Goal: Find contact information: Find contact information

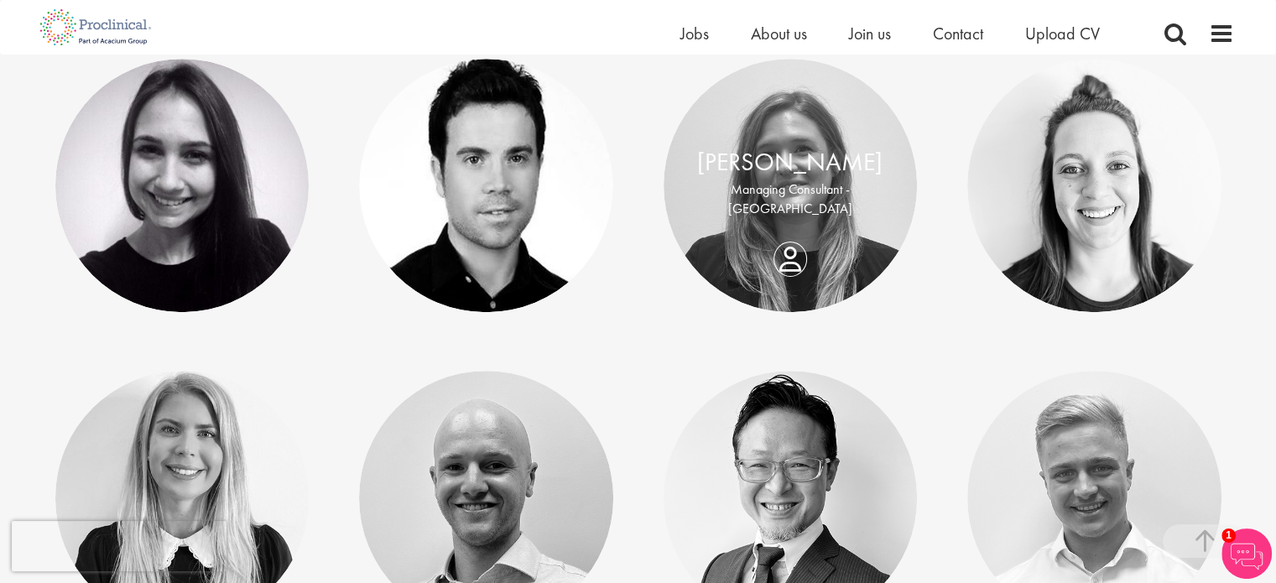
scroll to position [671, 0]
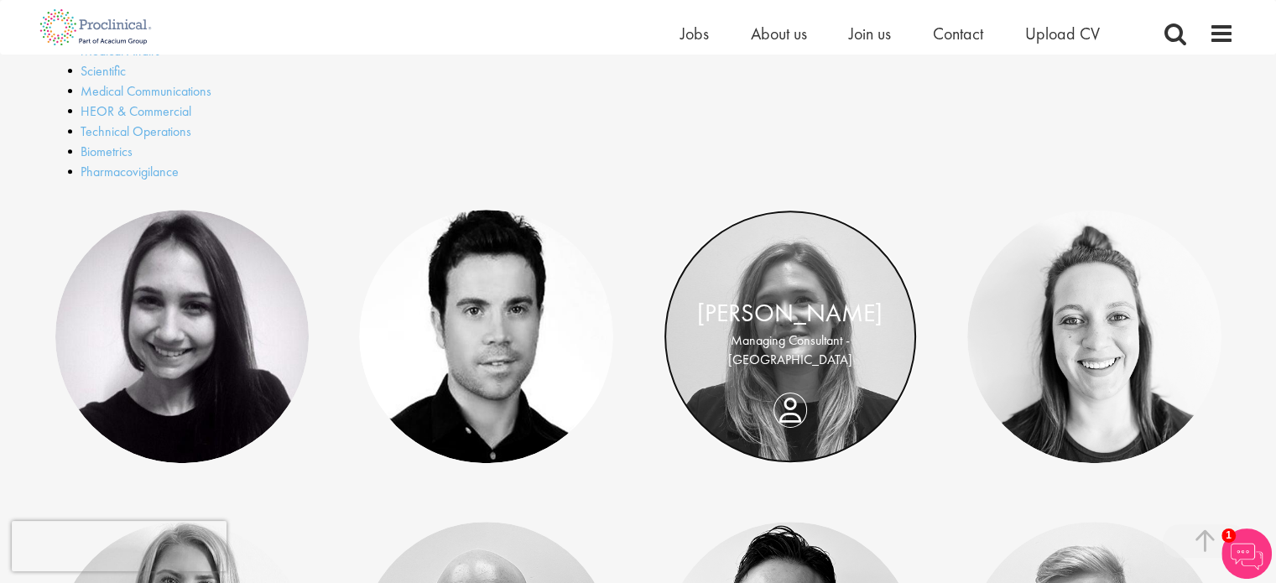
click at [733, 383] on link at bounding box center [791, 337] width 254 height 254
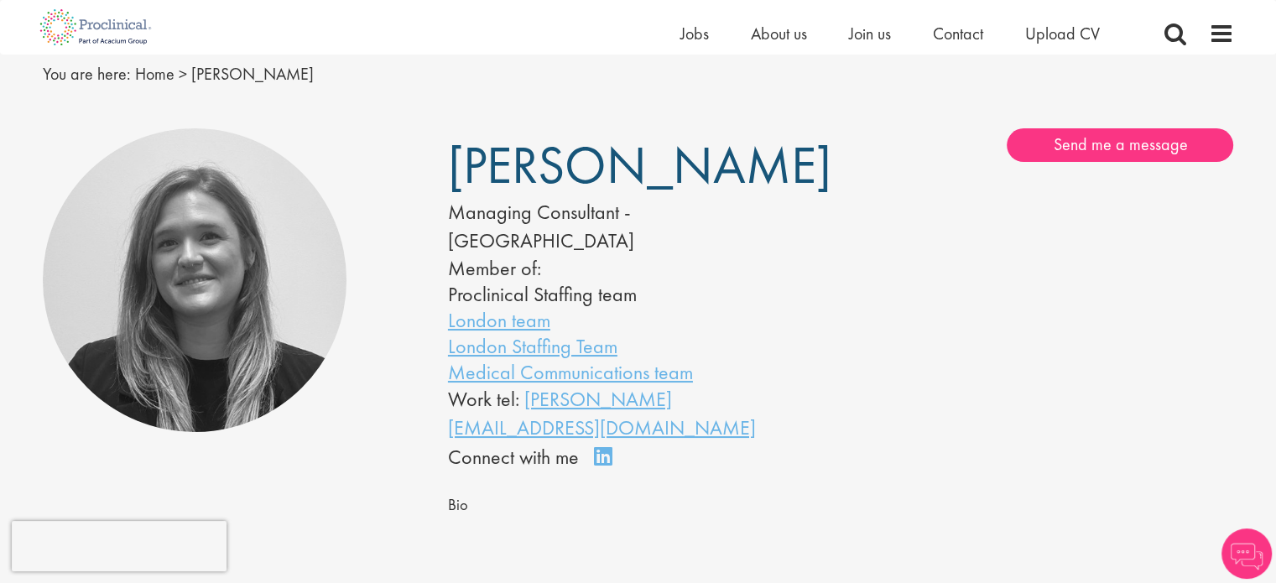
scroll to position [84, 0]
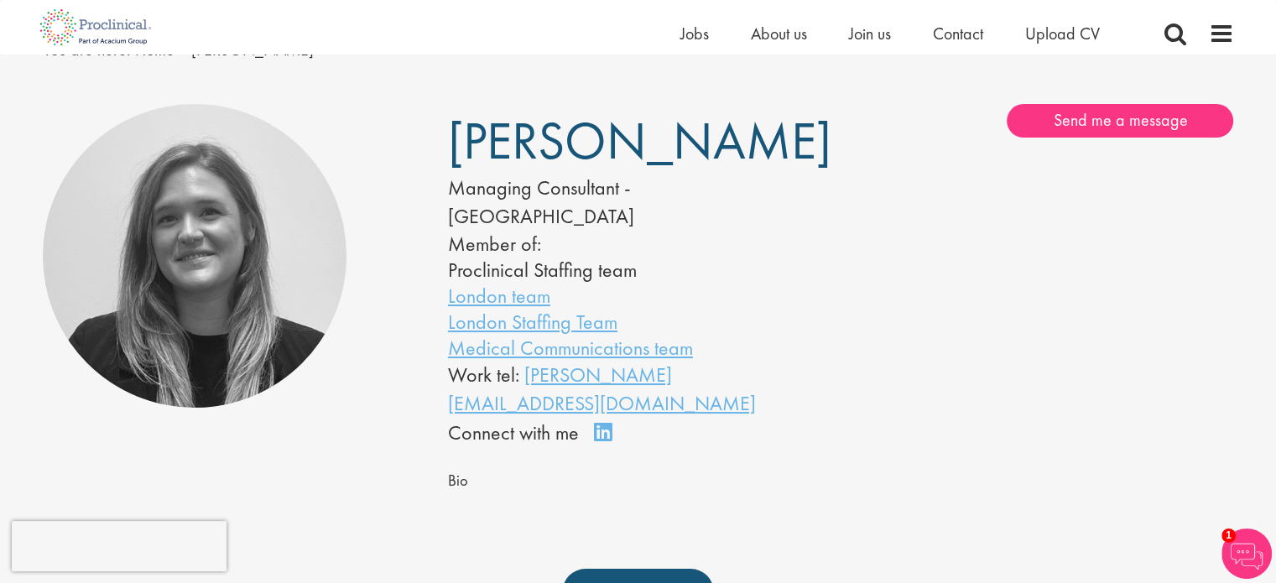
drag, startPoint x: 456, startPoint y: 136, endPoint x: 689, endPoint y: 150, distance: 233.7
click at [689, 150] on span "[PERSON_NAME]" at bounding box center [639, 140] width 383 height 67
copy span "[PERSON_NAME]"
drag, startPoint x: 758, startPoint y: 347, endPoint x: 523, endPoint y: 345, distance: 234.9
click at [523, 361] on div "Work tel: k.dorsey@proclinical.com" at bounding box center [619, 390] width 342 height 58
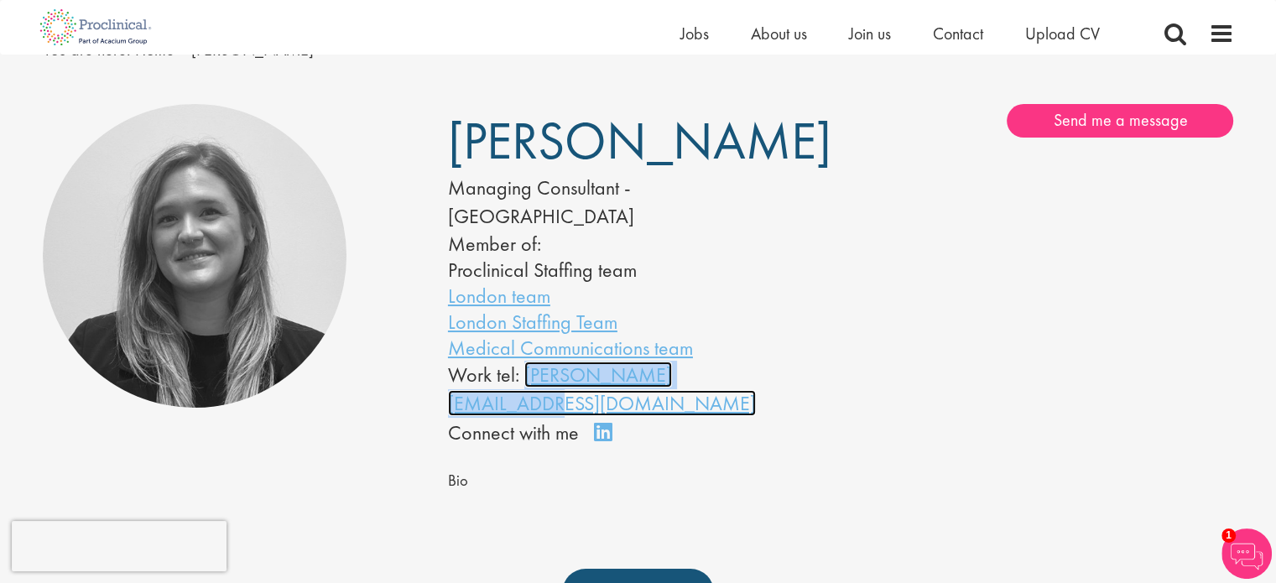
copy link "k.dorsey@proclinical.com"
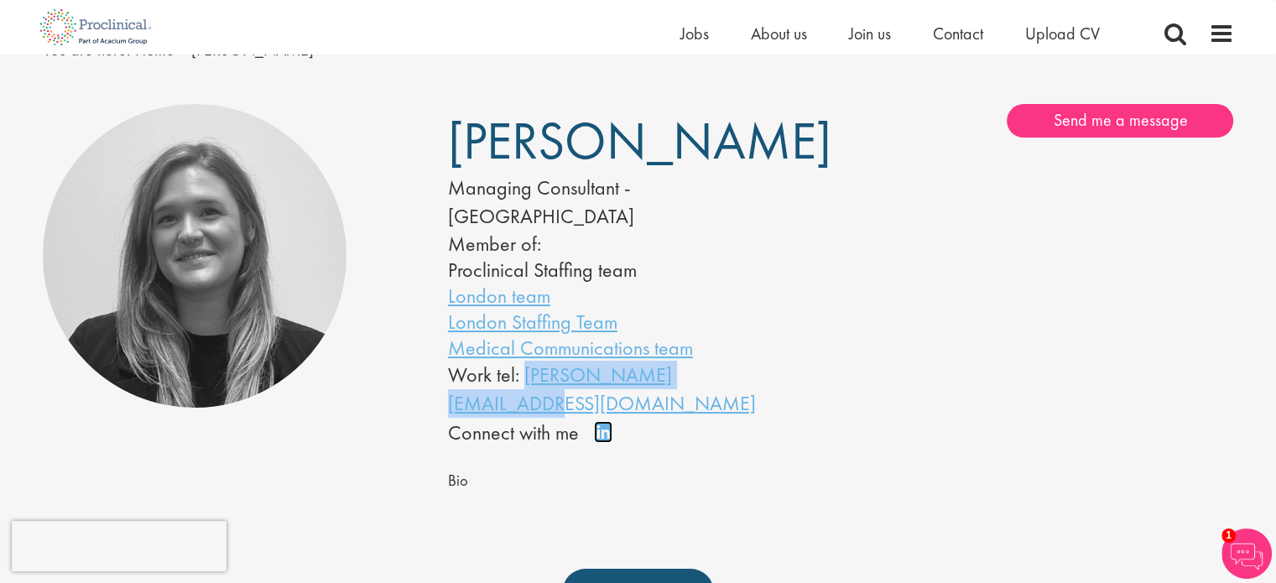
click at [605, 440] on link "Connect on LinkedIn" at bounding box center [608, 440] width 29 height 0
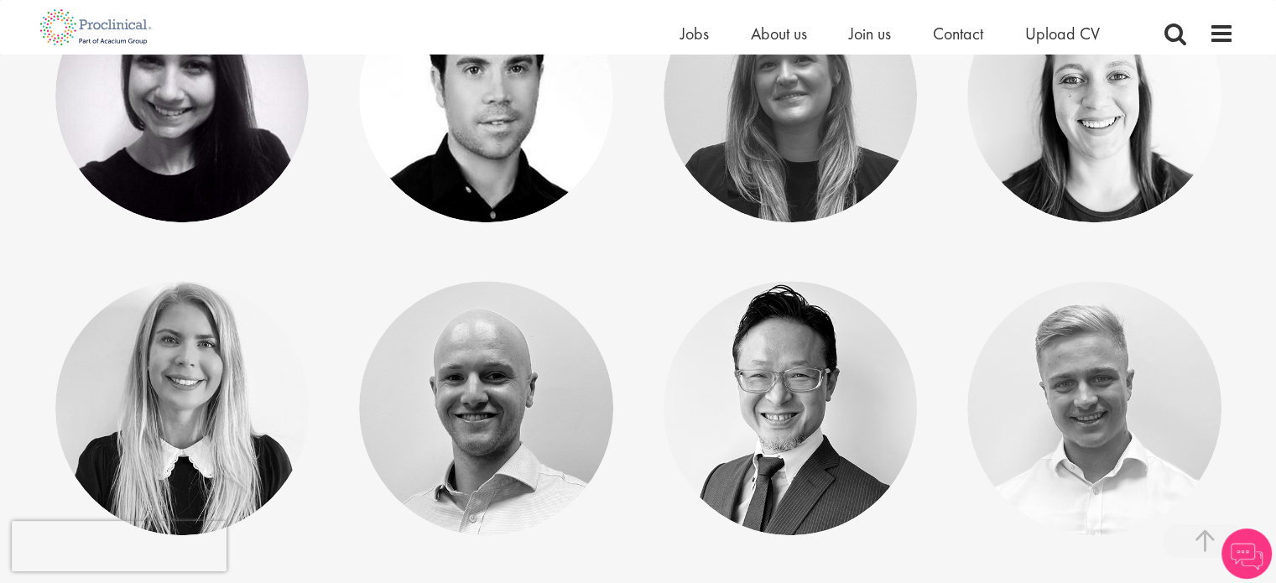
scroll to position [923, 0]
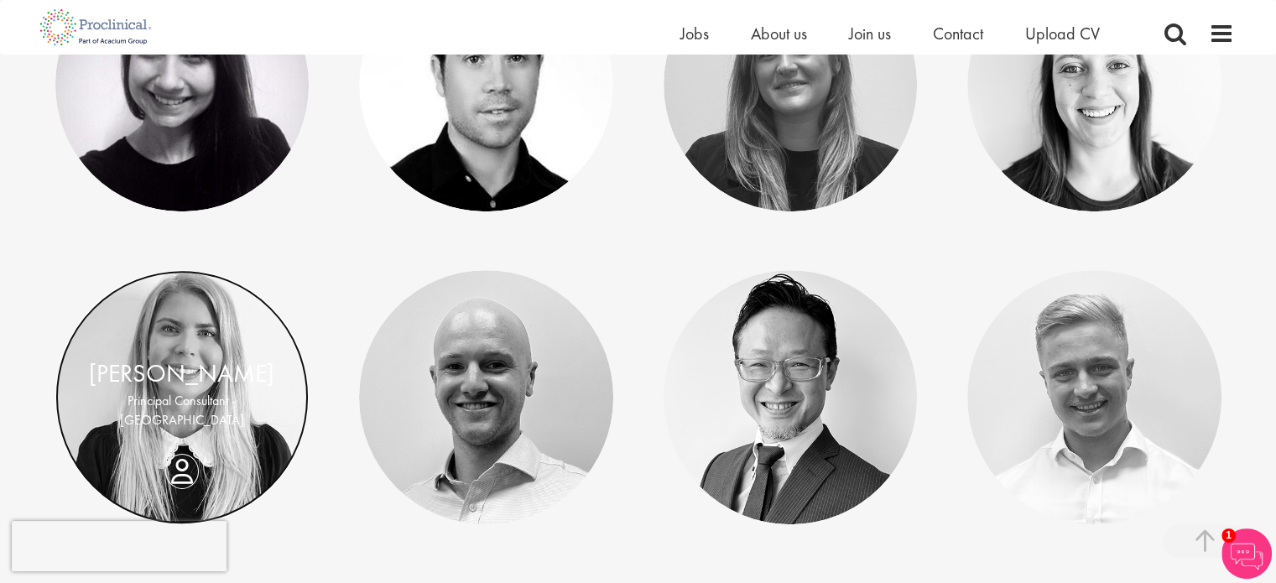
click at [157, 336] on link at bounding box center [182, 397] width 254 height 254
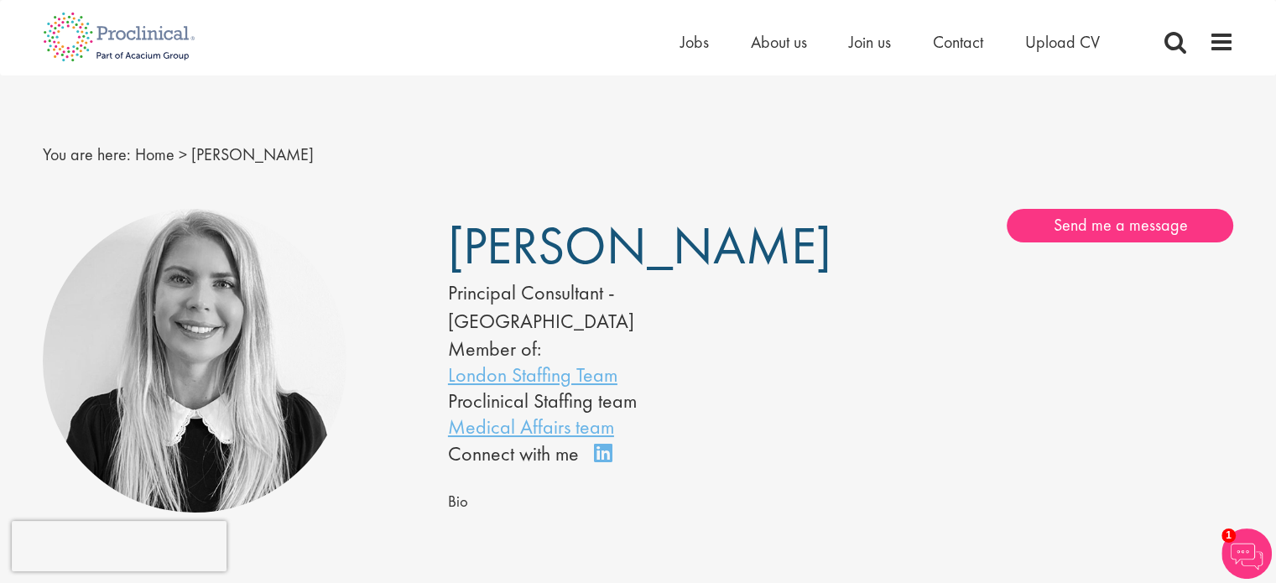
drag, startPoint x: 450, startPoint y: 247, endPoint x: 674, endPoint y: 247, distance: 223.2
click at [674, 247] on h1 "[PERSON_NAME]" at bounding box center [619, 246] width 342 height 41
copy span "[PERSON_NAME]"
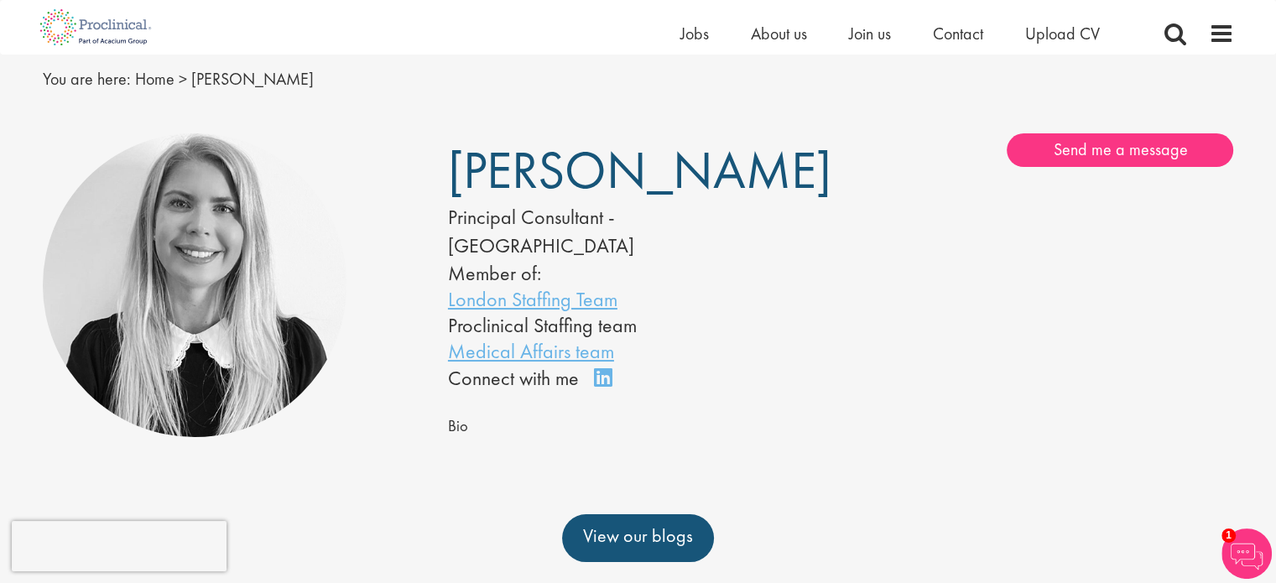
scroll to position [84, 0]
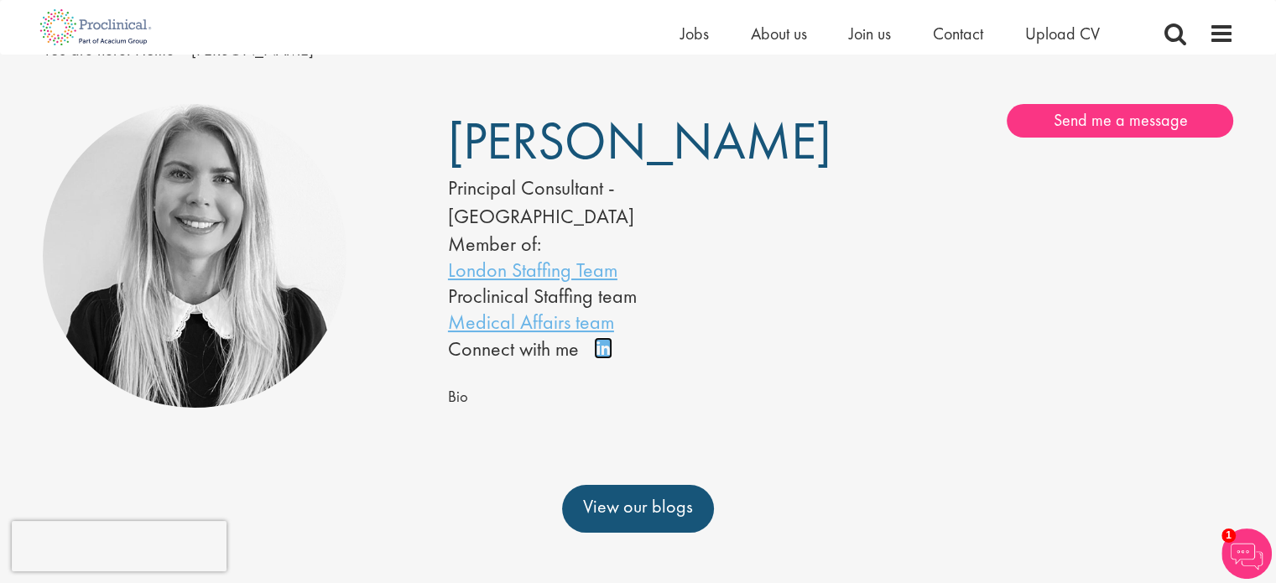
click at [600, 356] on link "Connect on LinkedIn" at bounding box center [608, 356] width 29 height 0
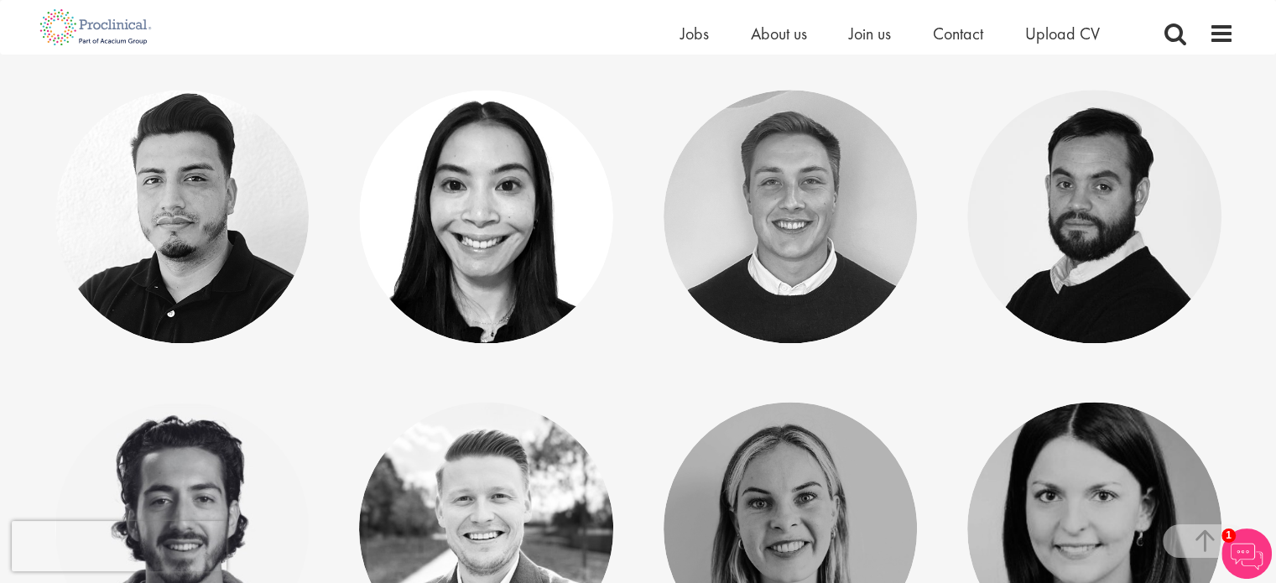
scroll to position [2265, 0]
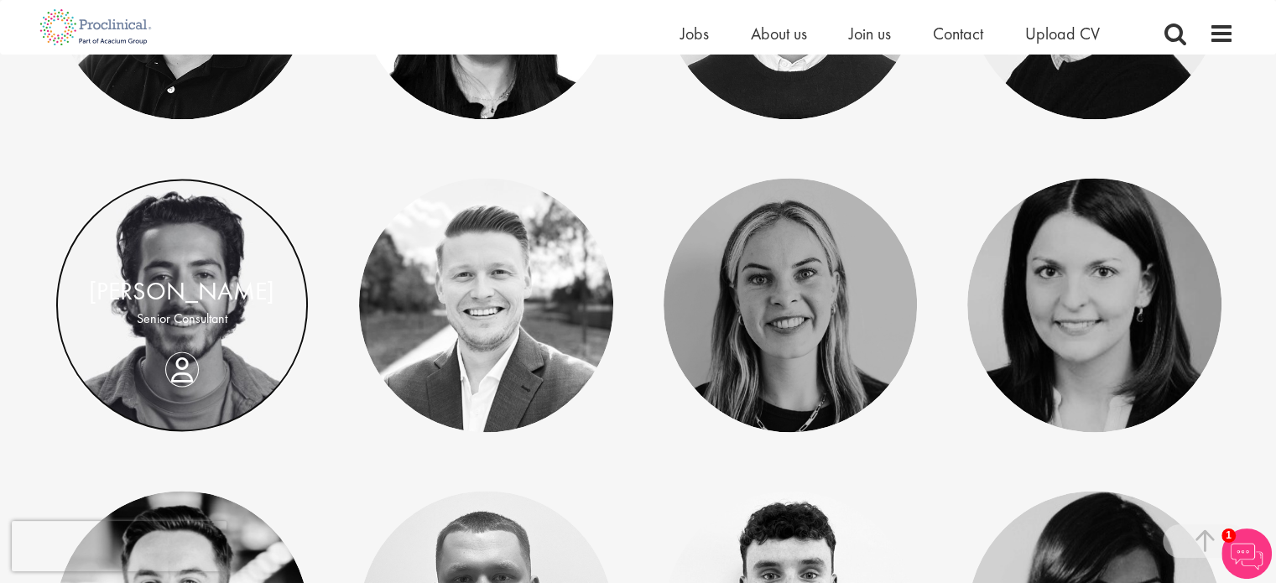
click at [238, 354] on link at bounding box center [182, 305] width 254 height 254
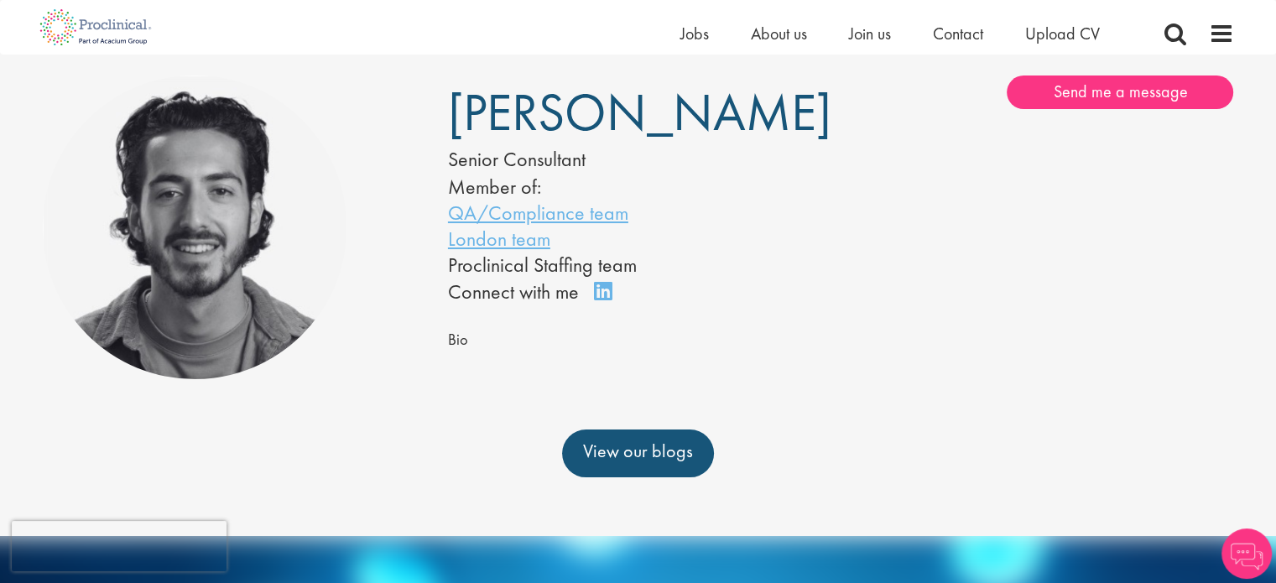
scroll to position [84, 0]
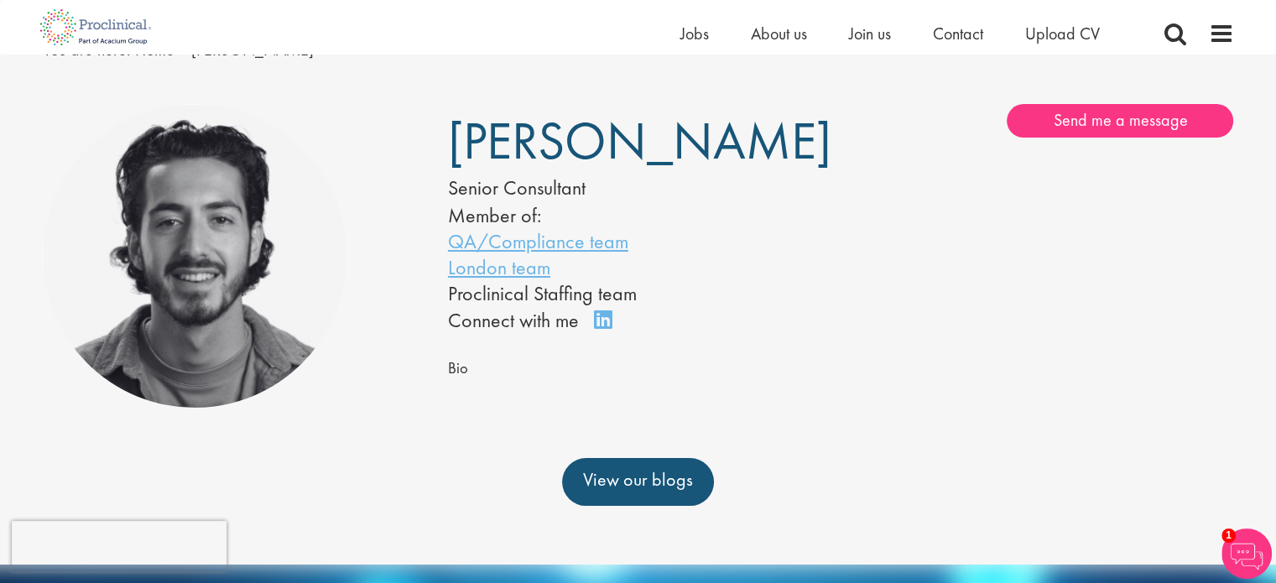
drag, startPoint x: 450, startPoint y: 138, endPoint x: 643, endPoint y: 194, distance: 200.7
click at [643, 162] on h1 "[PERSON_NAME]" at bounding box center [619, 141] width 342 height 41
copy span "[PERSON_NAME]"
click at [602, 327] on link "Connect on LinkedIn" at bounding box center [608, 327] width 29 height 0
